Goal: Download file/media

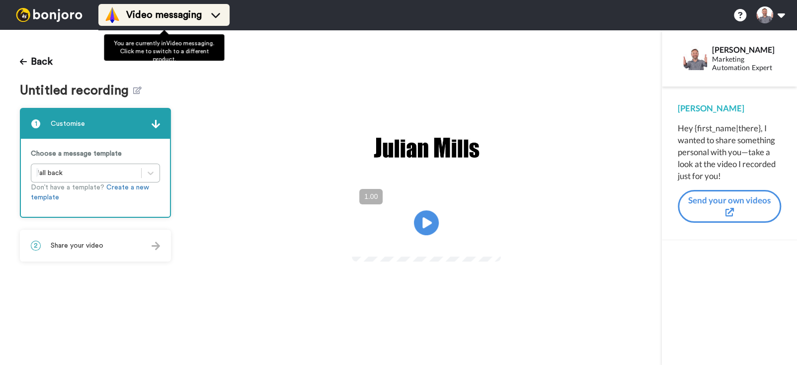
click at [164, 12] on span "Video messaging" at bounding box center [164, 15] width 76 height 14
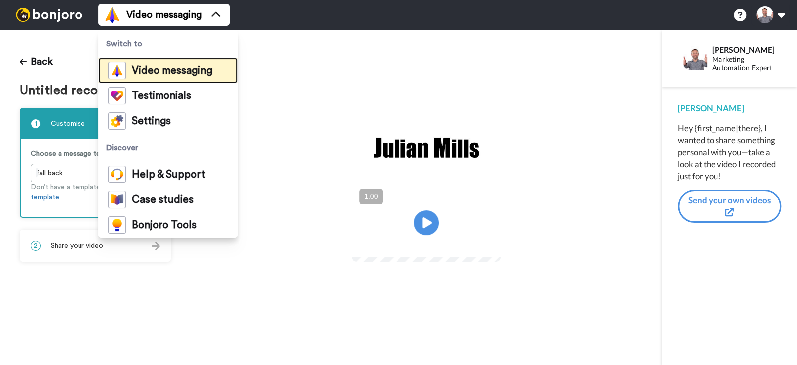
click at [196, 68] on span "Video messaging" at bounding box center [172, 71] width 81 height 10
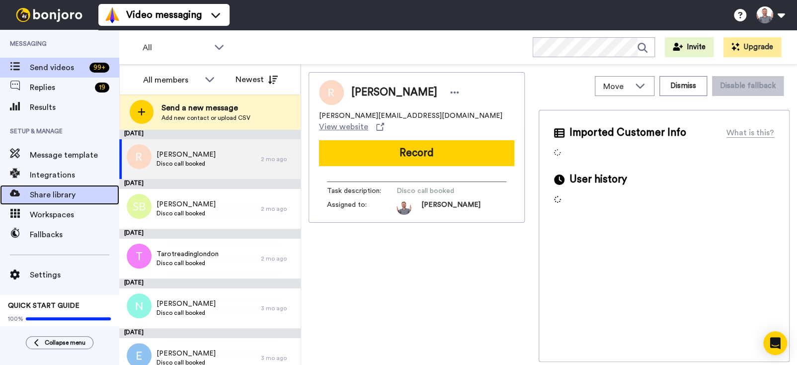
click at [42, 197] on span "Share library" at bounding box center [74, 195] width 89 height 12
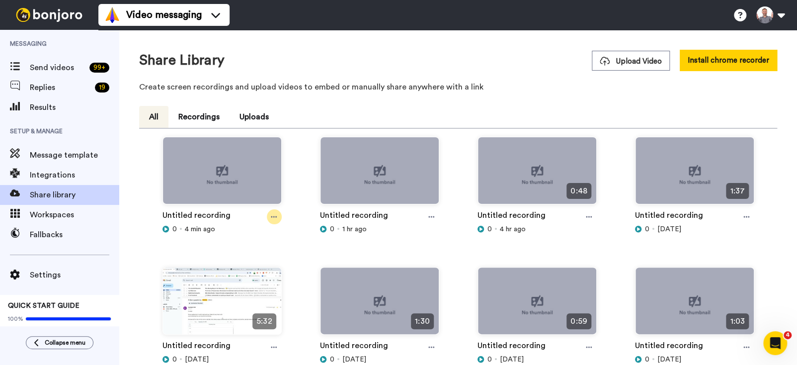
click at [276, 217] on div at bounding box center [274, 216] width 15 height 15
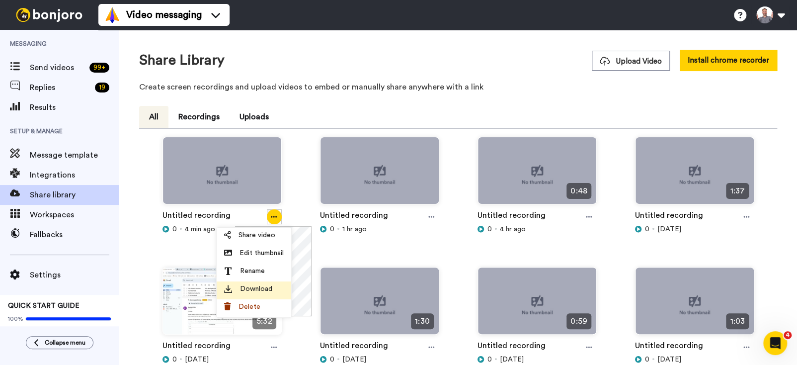
click at [266, 282] on li "Download" at bounding box center [254, 290] width 75 height 18
